Goal: Book appointment/travel/reservation

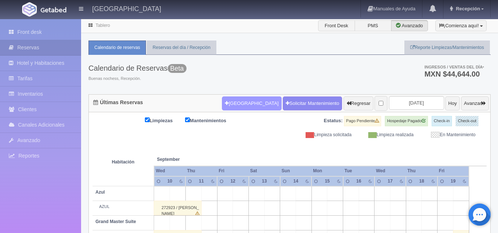
click at [237, 105] on button "[GEOGRAPHIC_DATA]" at bounding box center [251, 104] width 59 height 14
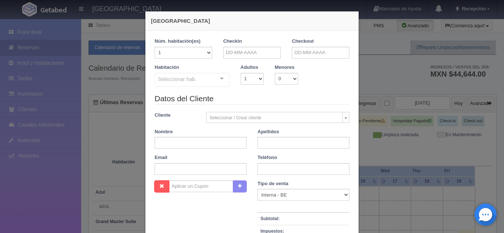
checkbox input "false"
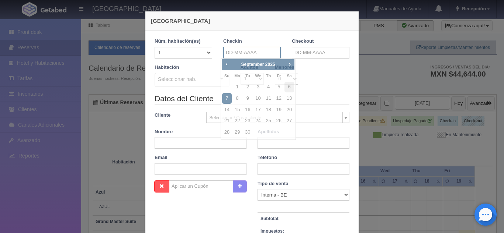
click at [257, 54] on input "text" at bounding box center [252, 53] width 58 height 12
click at [279, 96] on link "12" at bounding box center [279, 98] width 10 height 11
type input "[DATE]"
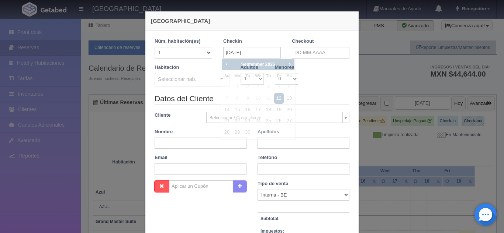
checkbox input "false"
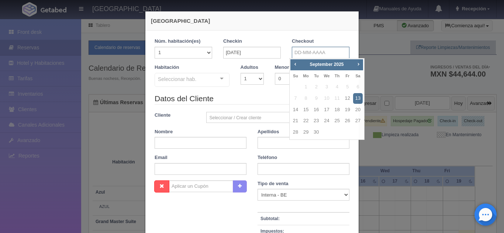
click at [315, 53] on input "text" at bounding box center [321, 53] width 58 height 12
click at [293, 108] on link "14" at bounding box center [296, 110] width 10 height 11
type input "[DATE]"
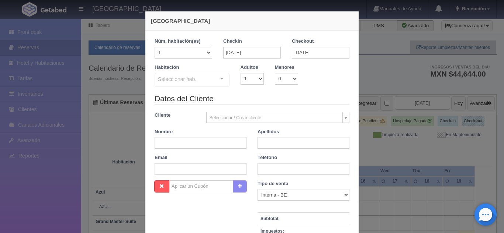
checkbox input "false"
click at [257, 79] on select "1 2 3 4 5 6 7 8 9 10" at bounding box center [251, 79] width 23 height 12
select select "2"
click at [240, 73] on select "1 2 3 4 5 6 7 8 9 10" at bounding box center [251, 79] width 23 height 12
checkbox input "false"
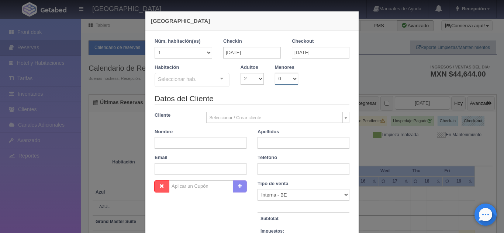
click at [291, 81] on select "0 1 2 3 4 5 6 7 8 9 10" at bounding box center [286, 79] width 23 height 12
select select "2"
click at [275, 73] on select "0 1 2 3 4 5 6 7 8 9 10" at bounding box center [286, 79] width 23 height 12
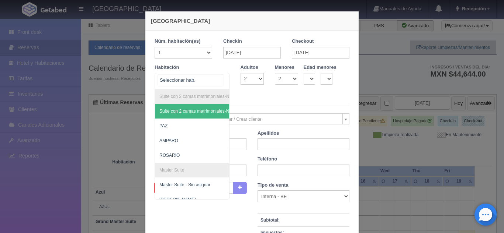
click at [217, 78] on div "Suite con 2 camas matrimoniales-No apta para menores Suite con 2 camas matrimon…" at bounding box center [192, 81] width 75 height 16
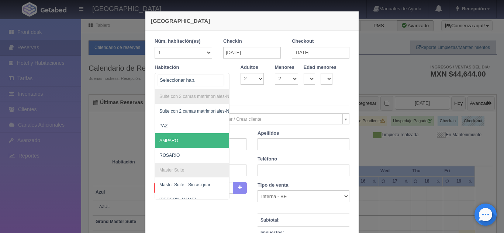
click at [179, 137] on span "AMPARO" at bounding box center [228, 140] width 146 height 15
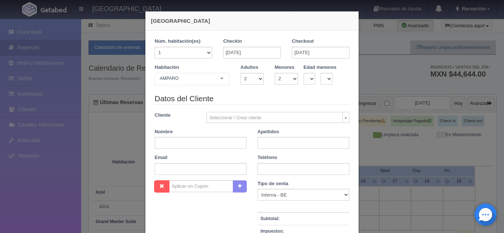
checkbox input "false"
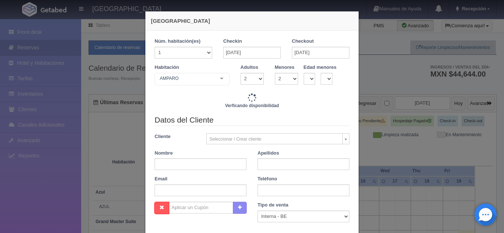
type input "9520.00"
checkbox input "false"
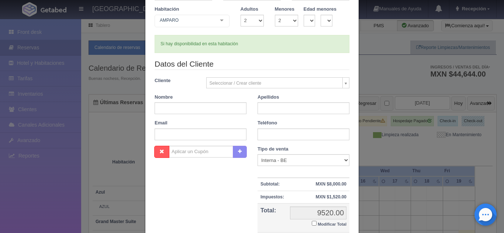
scroll to position [58, 0]
click at [209, 106] on input "text" at bounding box center [201, 109] width 92 height 12
type input "[PERSON_NAME]"
click at [261, 112] on input "text" at bounding box center [303, 109] width 92 height 12
type input "[PERSON_NAME]"
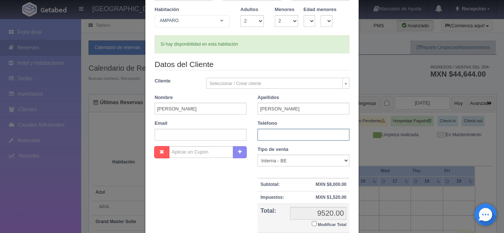
click at [260, 138] on input "text" at bounding box center [303, 135] width 92 height 12
type input "6641888270"
click at [219, 136] on input "text" at bounding box center [201, 135] width 92 height 12
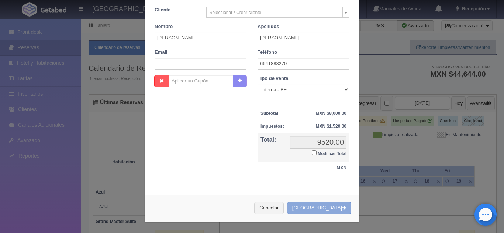
click at [319, 207] on button "[GEOGRAPHIC_DATA]" at bounding box center [319, 208] width 64 height 12
